Goal: Task Accomplishment & Management: Manage account settings

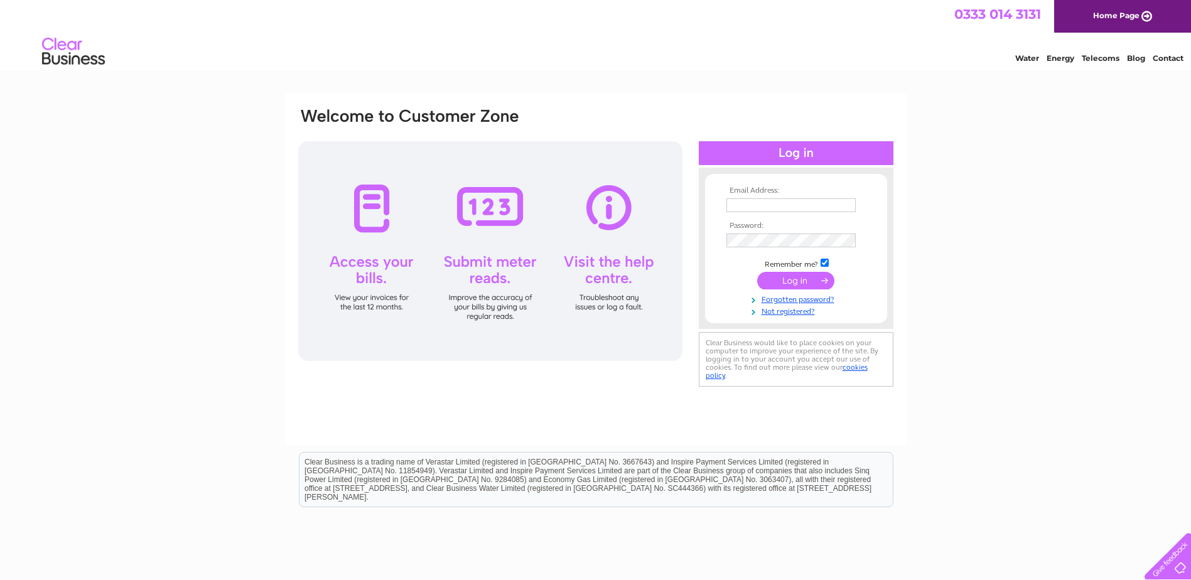
type input "[EMAIL_ADDRESS][DOMAIN_NAME]"
click at [802, 279] on input "submit" at bounding box center [795, 281] width 77 height 18
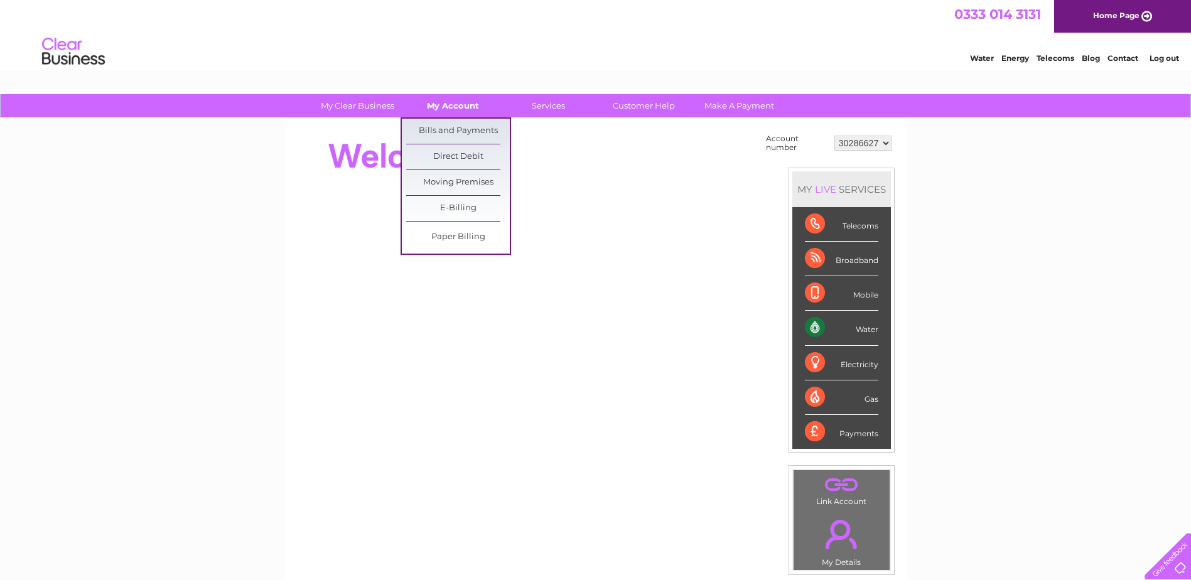
click at [459, 102] on link "My Account" at bounding box center [453, 105] width 104 height 23
click at [449, 132] on link "Bills and Payments" at bounding box center [458, 131] width 104 height 25
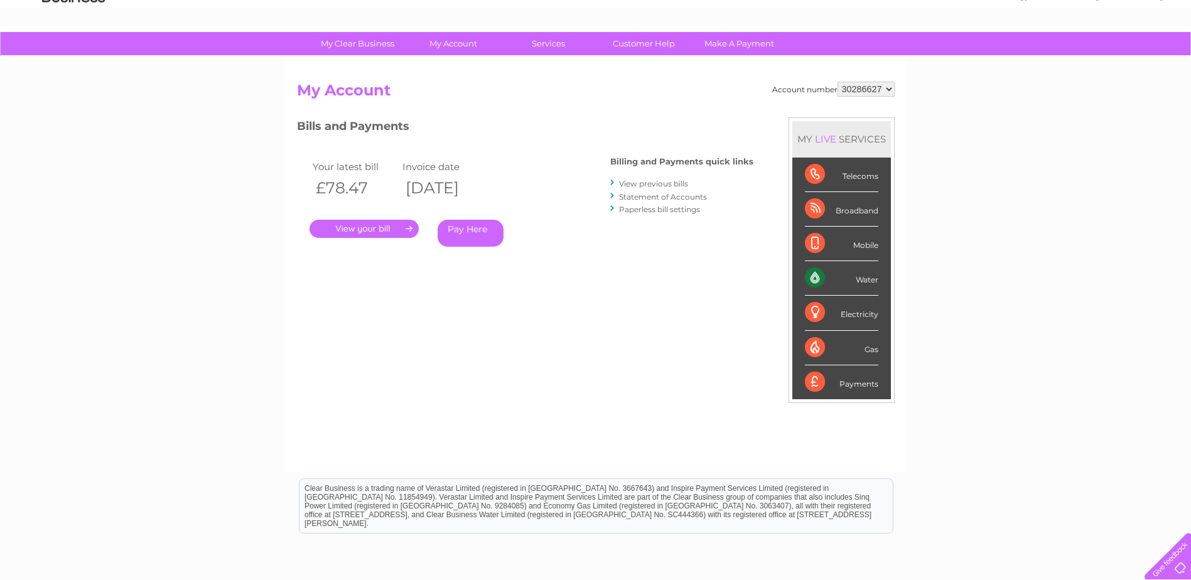
scroll to position [63, 0]
click at [686, 209] on link "Paperless bill settings" at bounding box center [659, 208] width 81 height 9
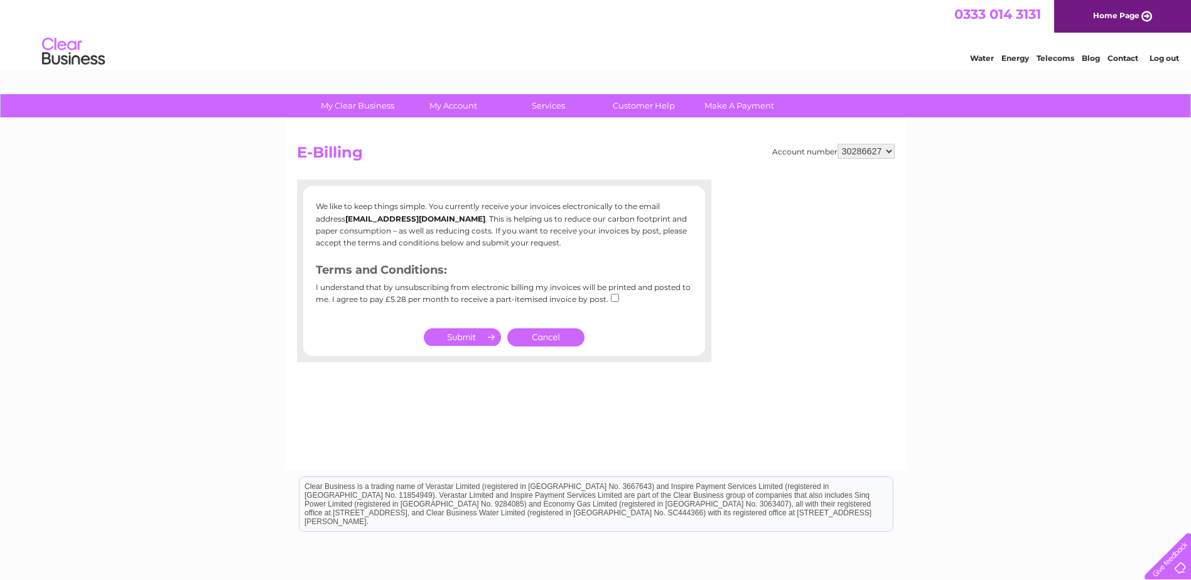
click at [891, 146] on select "30286627" at bounding box center [866, 151] width 57 height 15
click at [891, 149] on select "30286627" at bounding box center [866, 151] width 57 height 15
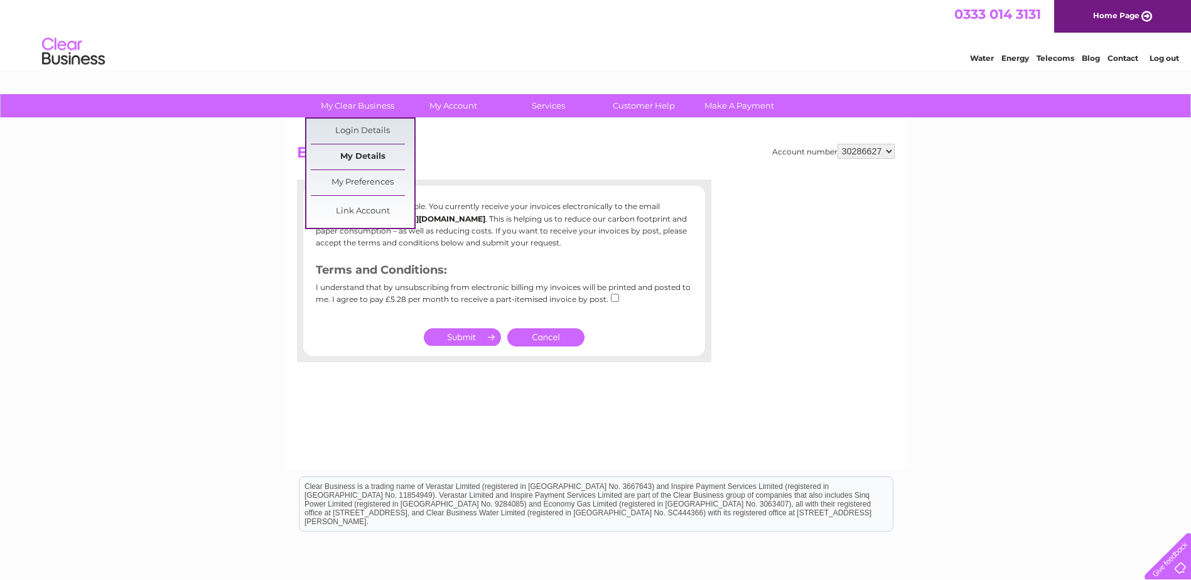
click at [367, 151] on link "My Details" at bounding box center [363, 156] width 104 height 25
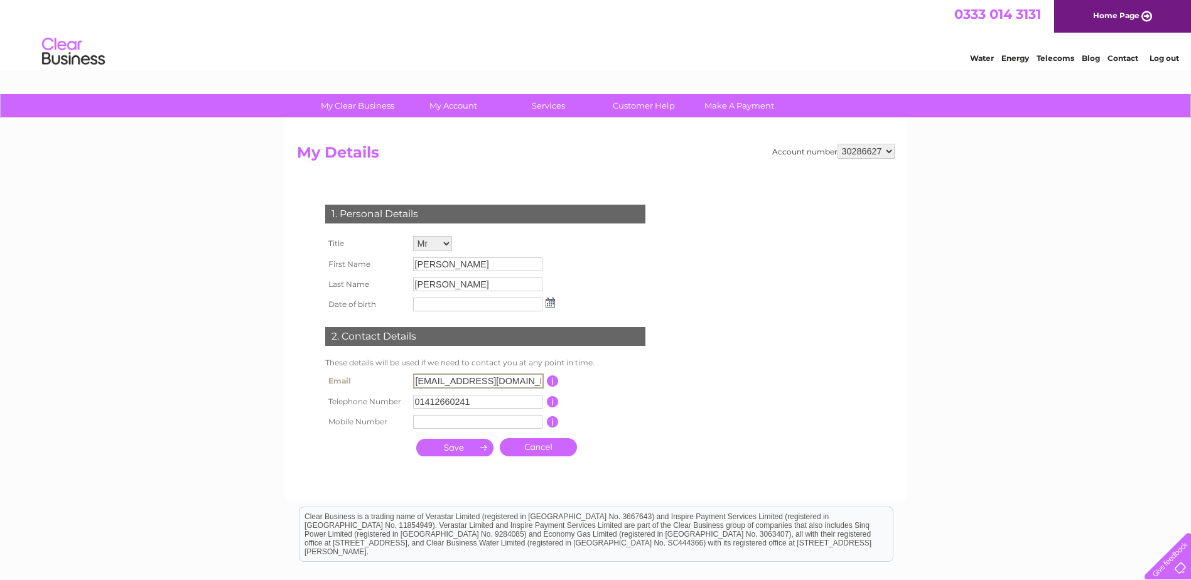
drag, startPoint x: 517, startPoint y: 380, endPoint x: 252, endPoint y: 412, distance: 266.8
click at [252, 412] on div "My Clear Business Login Details My Details My Preferences Link Account My Accou…" at bounding box center [595, 404] width 1191 height 621
click at [521, 382] on input "accounts@mcconnellconstructionservices.co.uk" at bounding box center [478, 381] width 131 height 15
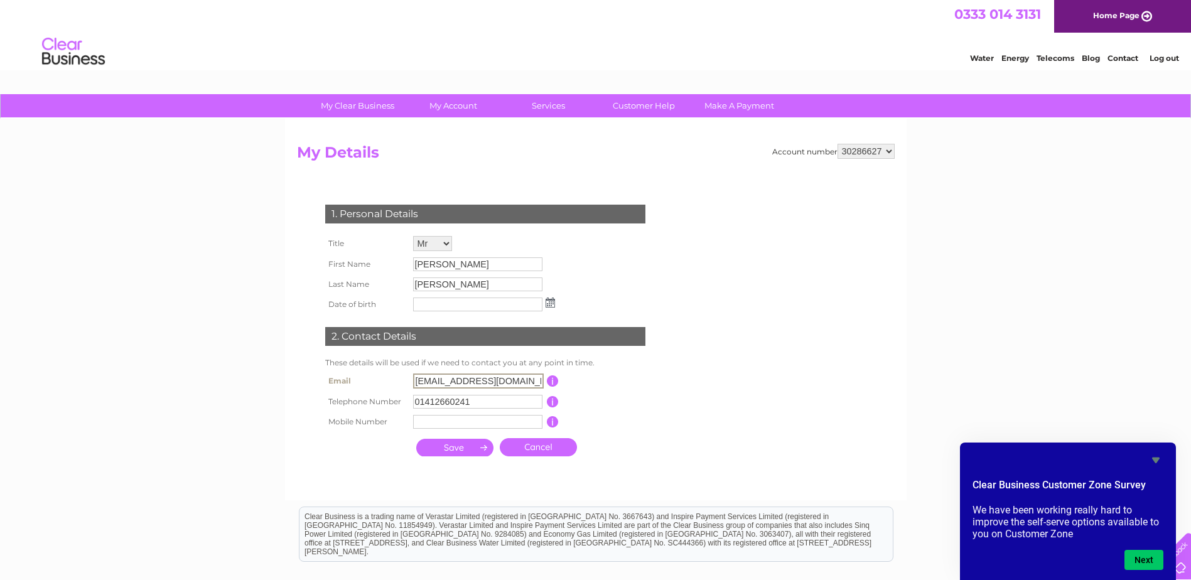
type input "accounts@mcconnellconstructionservices.co.uk"
click at [468, 446] on input "submit" at bounding box center [454, 448] width 77 height 18
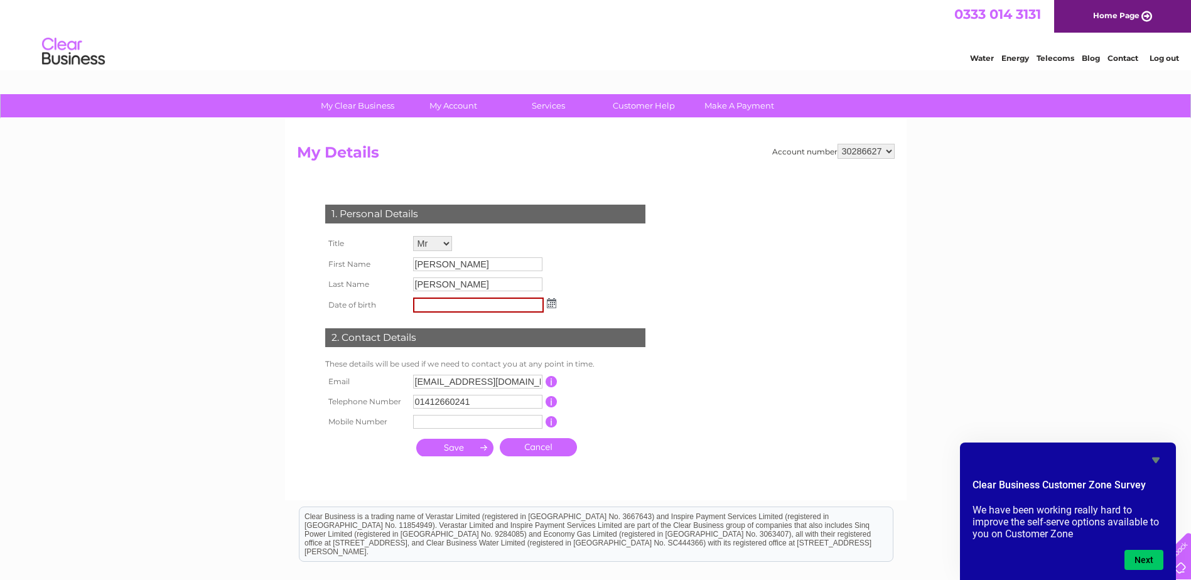
click at [464, 445] on input "submit" at bounding box center [454, 448] width 77 height 18
click at [485, 446] on input "submit" at bounding box center [454, 448] width 77 height 18
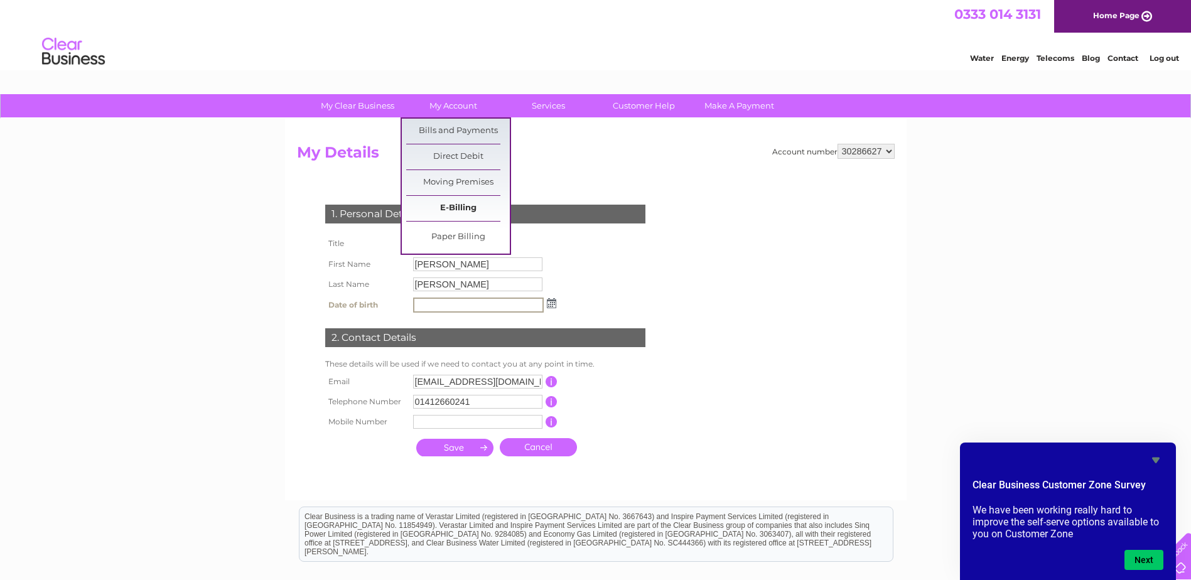
click at [445, 207] on link "E-Billing" at bounding box center [458, 208] width 104 height 25
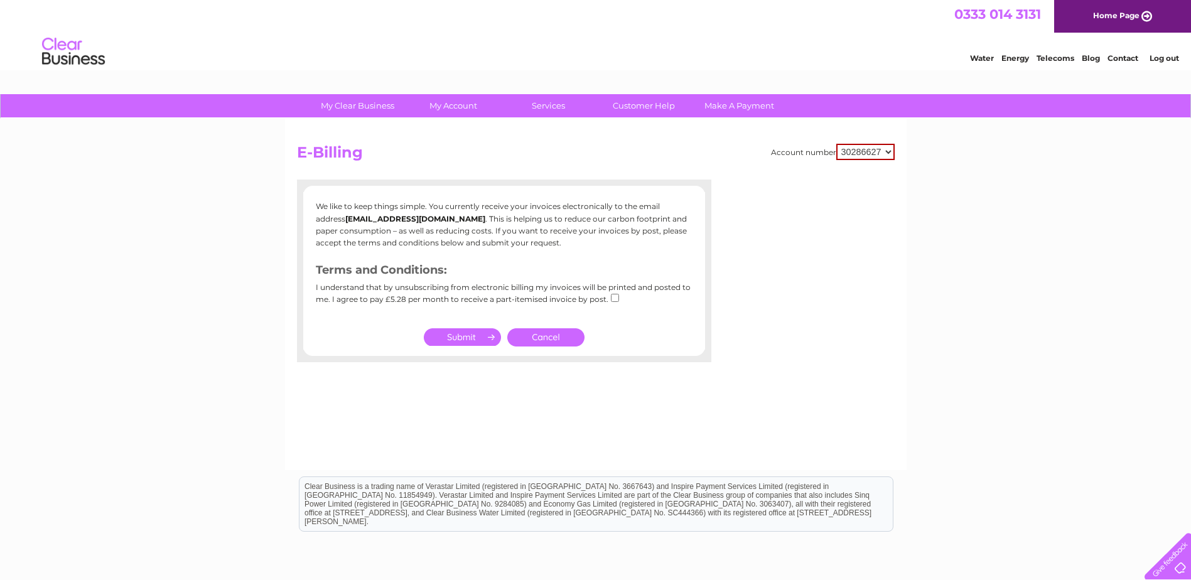
click at [393, 222] on b "[EMAIL_ADDRESS][DOMAIN_NAME]" at bounding box center [415, 218] width 140 height 9
drag, startPoint x: 393, startPoint y: 220, endPoint x: 157, endPoint y: 265, distance: 240.4
click at [157, 265] on div "My Clear Business Login Details My Details My Preferences Link Account My Accou…" at bounding box center [595, 389] width 1191 height 591
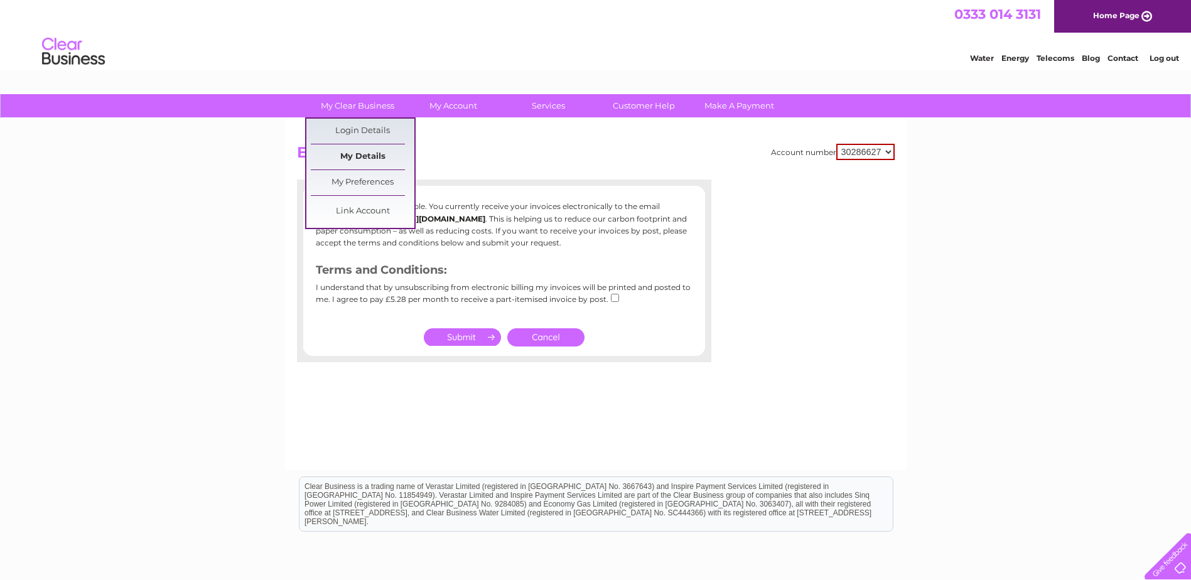
click at [355, 154] on link "My Details" at bounding box center [363, 156] width 104 height 25
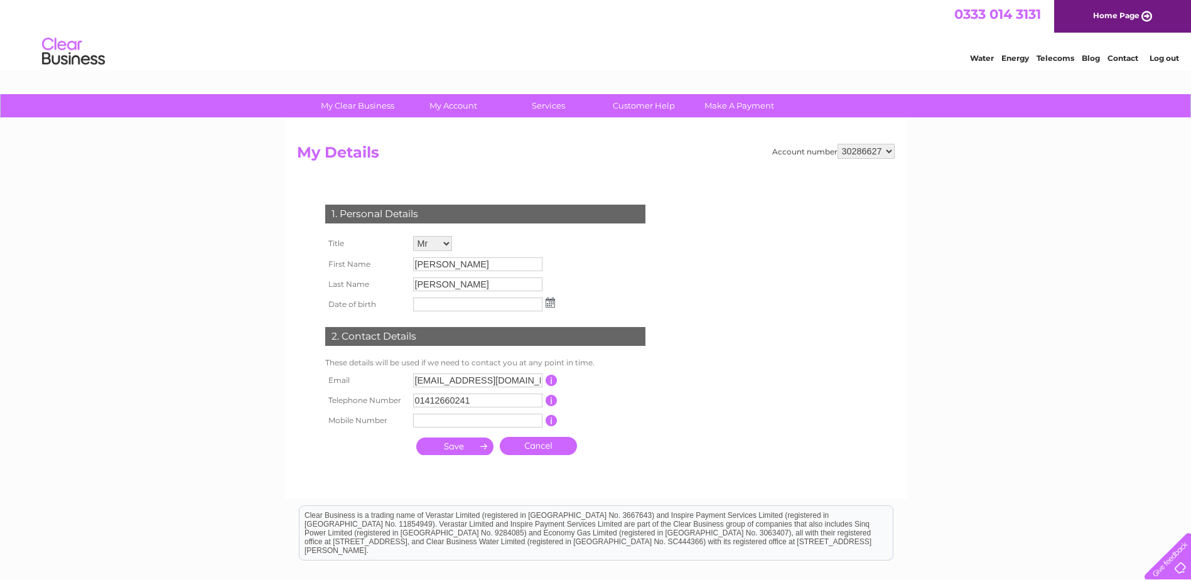
click at [553, 382] on input "button" at bounding box center [552, 380] width 12 height 11
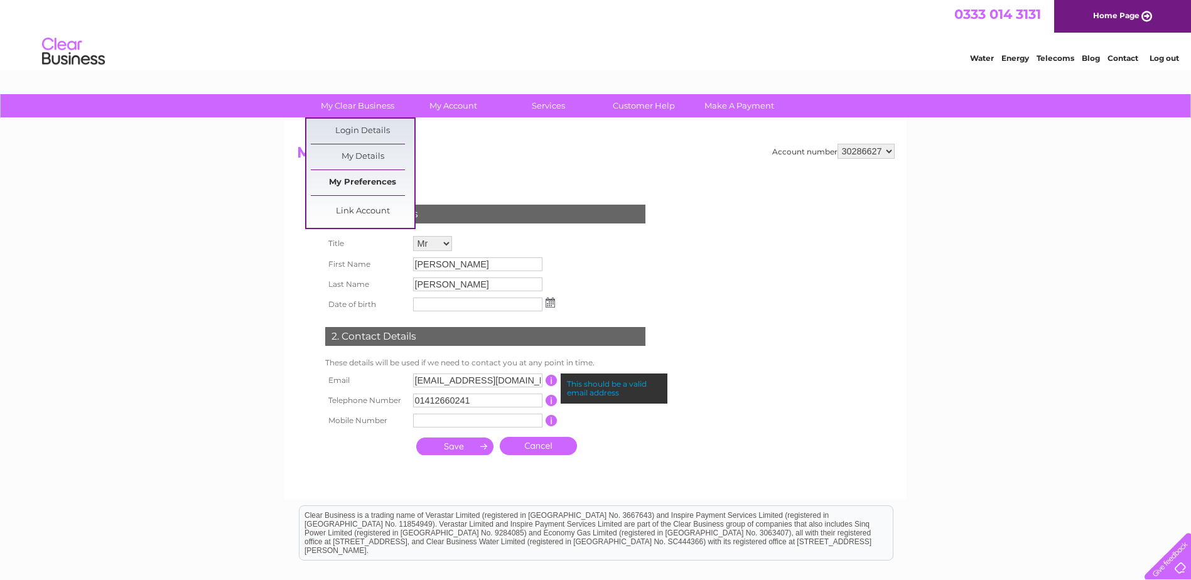
click at [356, 181] on link "My Preferences" at bounding box center [363, 182] width 104 height 25
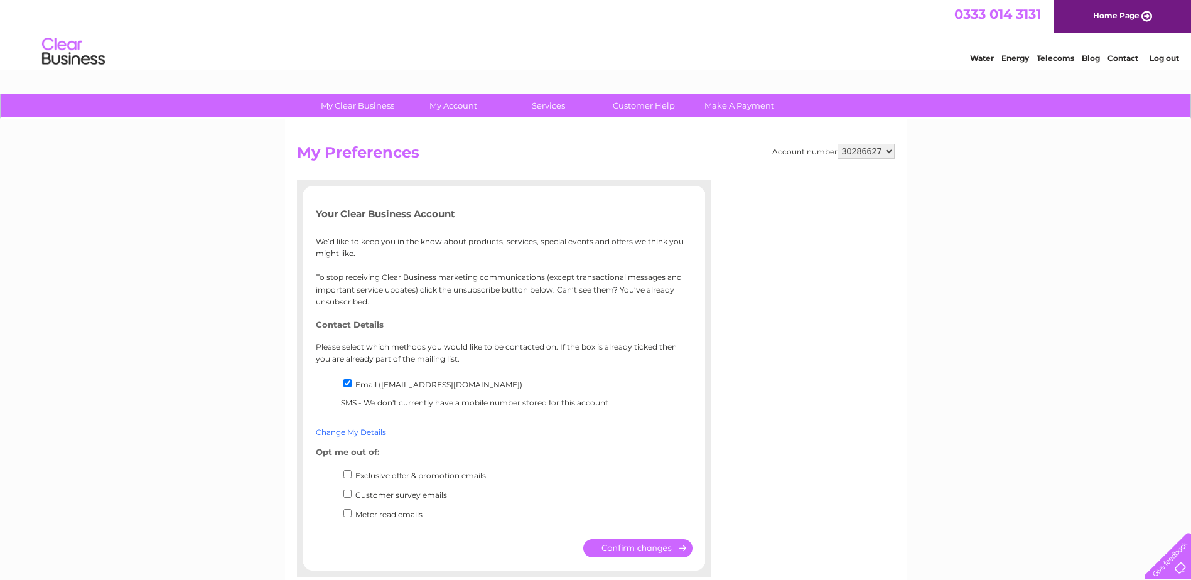
click at [354, 431] on link "Change My Details" at bounding box center [351, 432] width 70 height 9
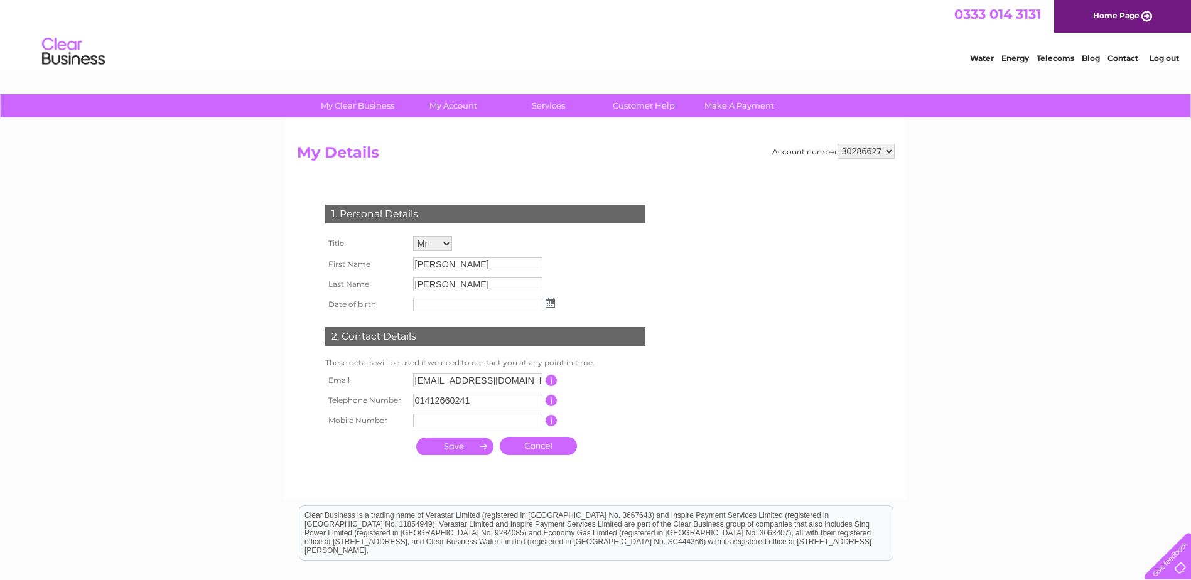
click at [552, 302] on img at bounding box center [550, 303] width 9 height 10
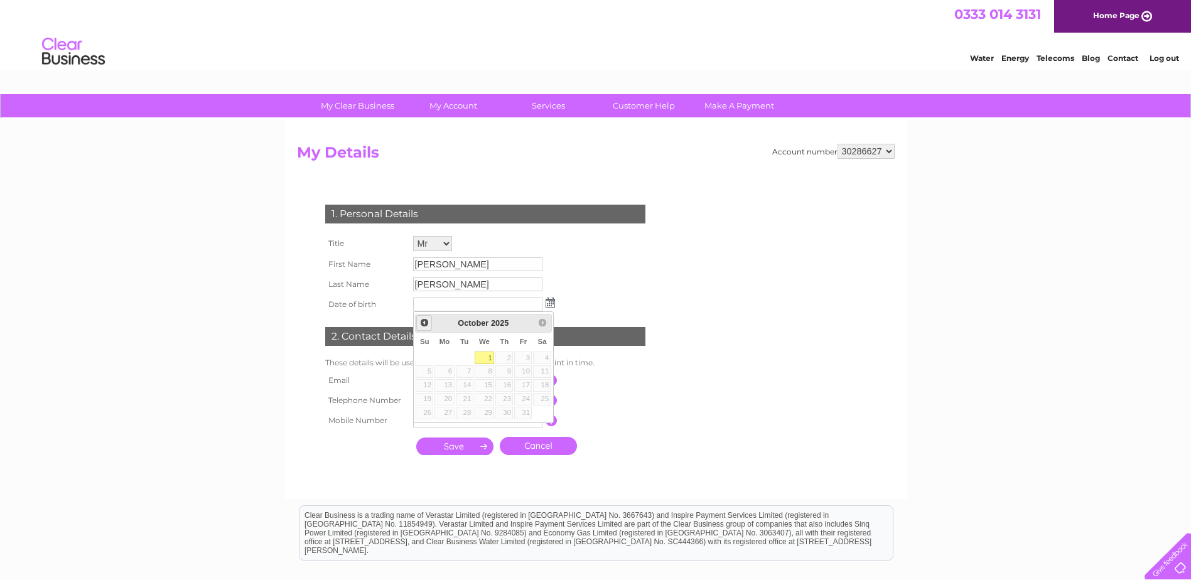
click at [421, 328] on link "Prev" at bounding box center [424, 323] width 16 height 16
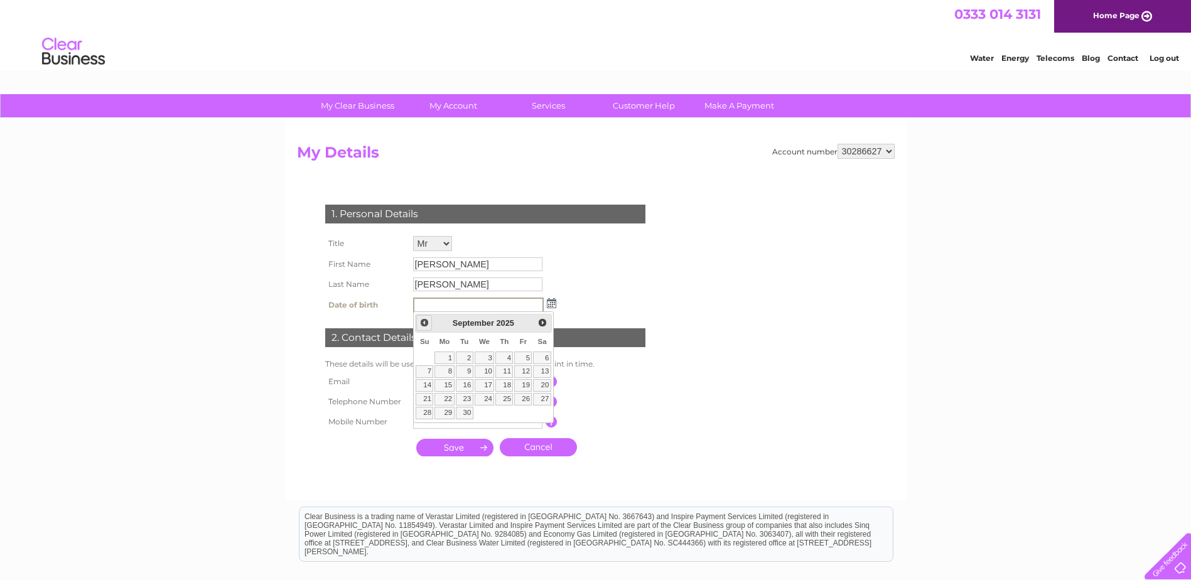
click at [428, 319] on span "Prev" at bounding box center [424, 323] width 10 height 10
click at [544, 356] on link "2" at bounding box center [542, 358] width 18 height 13
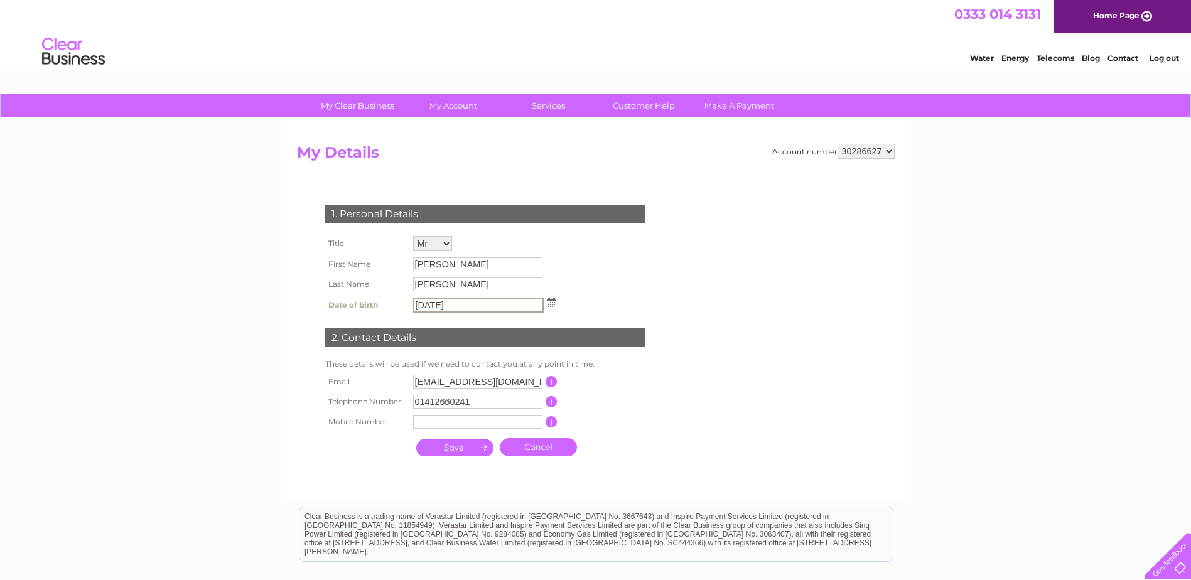
drag, startPoint x: 441, startPoint y: 305, endPoint x: 496, endPoint y: 299, distance: 54.9
click at [496, 299] on input "02/08/2025" at bounding box center [478, 305] width 131 height 15
type input "02/08/1975"
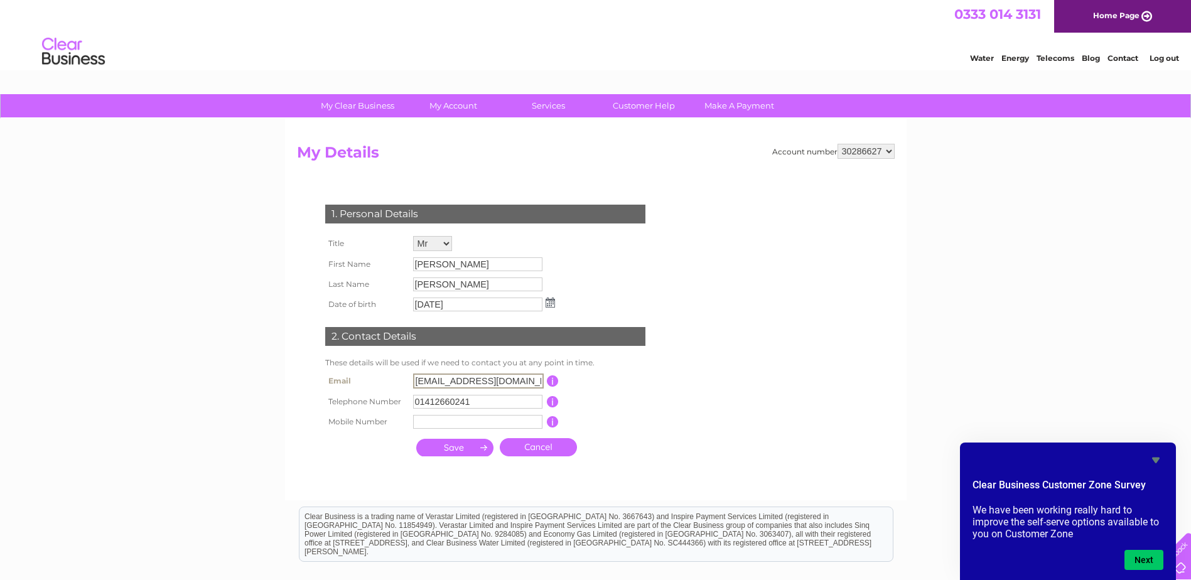
drag, startPoint x: 414, startPoint y: 380, endPoint x: 520, endPoint y: 373, distance: 106.3
click at [520, 373] on td "jademcsltd@outlook.com" at bounding box center [478, 380] width 137 height 21
type input "[EMAIL_ADDRESS][DOMAIN_NAME]"
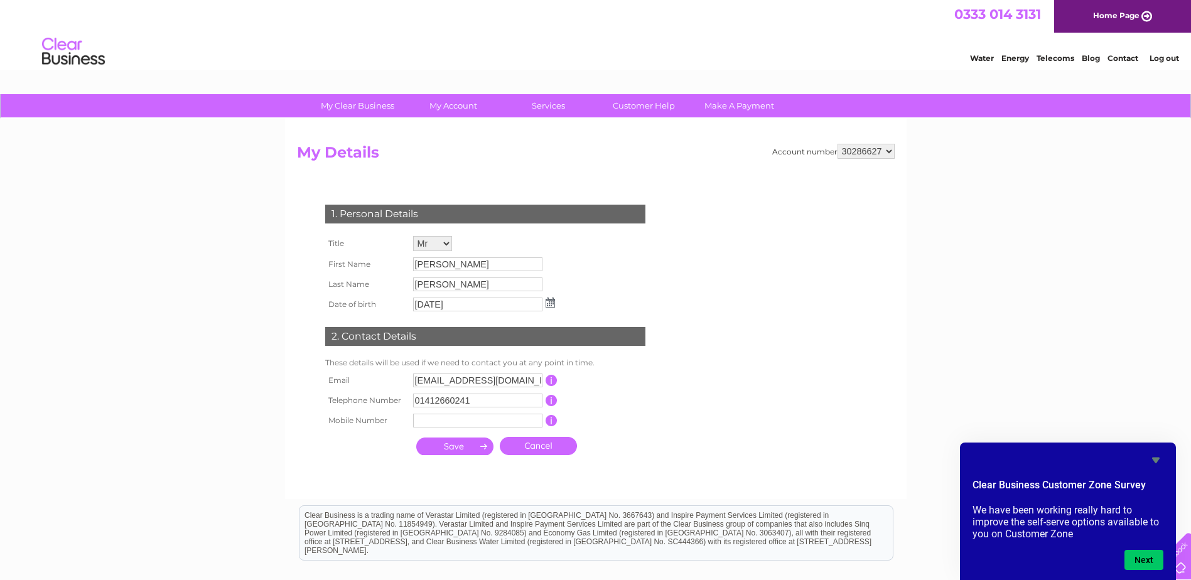
click at [455, 445] on input "submit" at bounding box center [454, 447] width 77 height 18
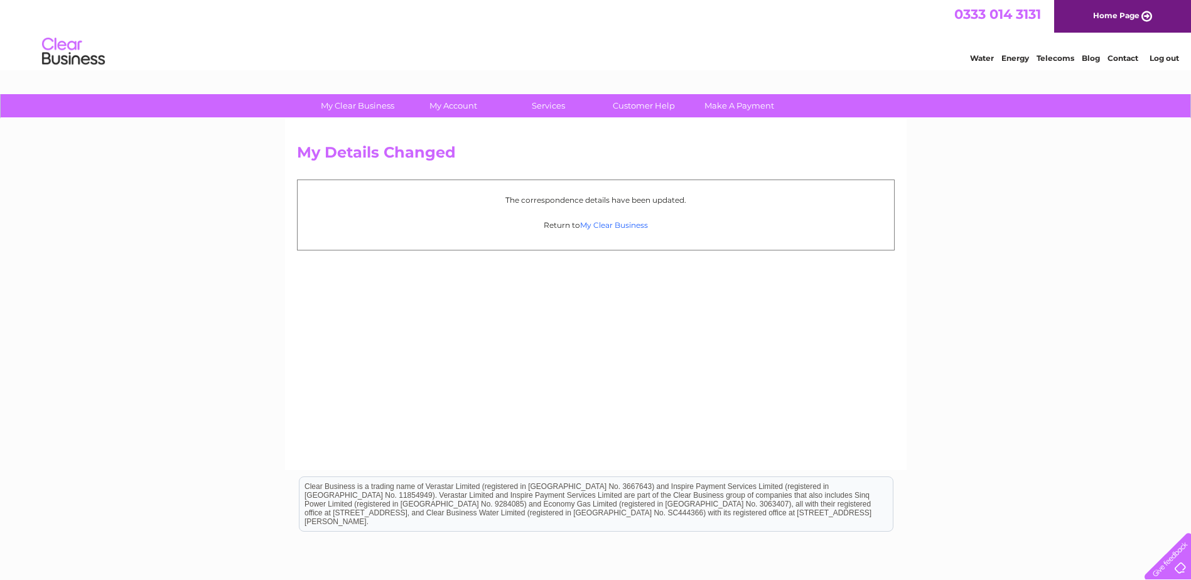
click at [623, 227] on link "My Clear Business" at bounding box center [614, 224] width 68 height 9
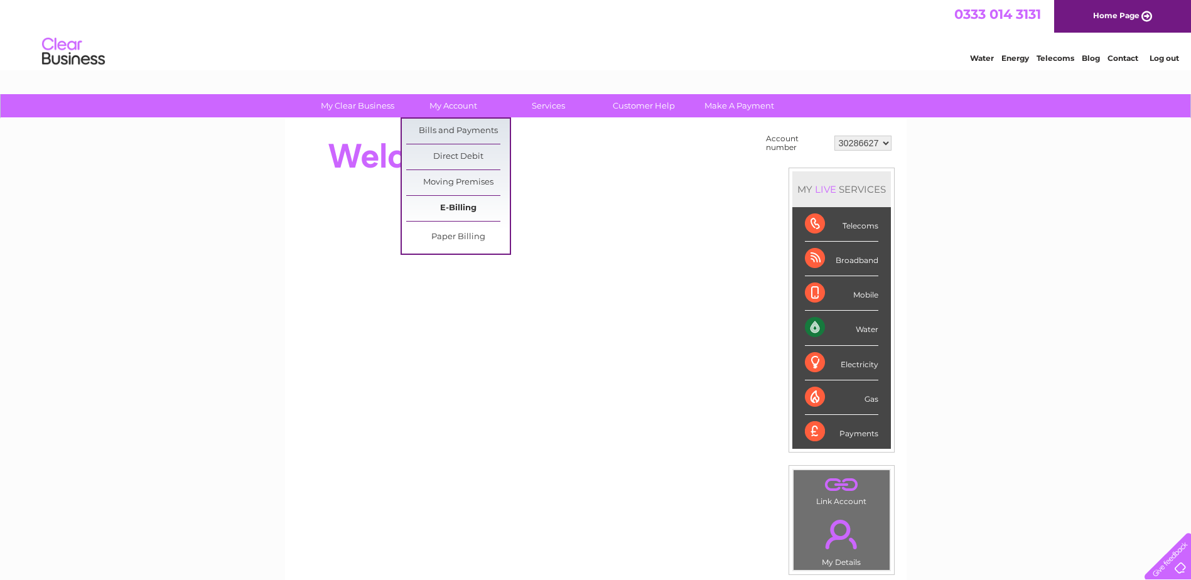
click at [456, 210] on link "E-Billing" at bounding box center [458, 208] width 104 height 25
